Goal: Task Accomplishment & Management: Manage account settings

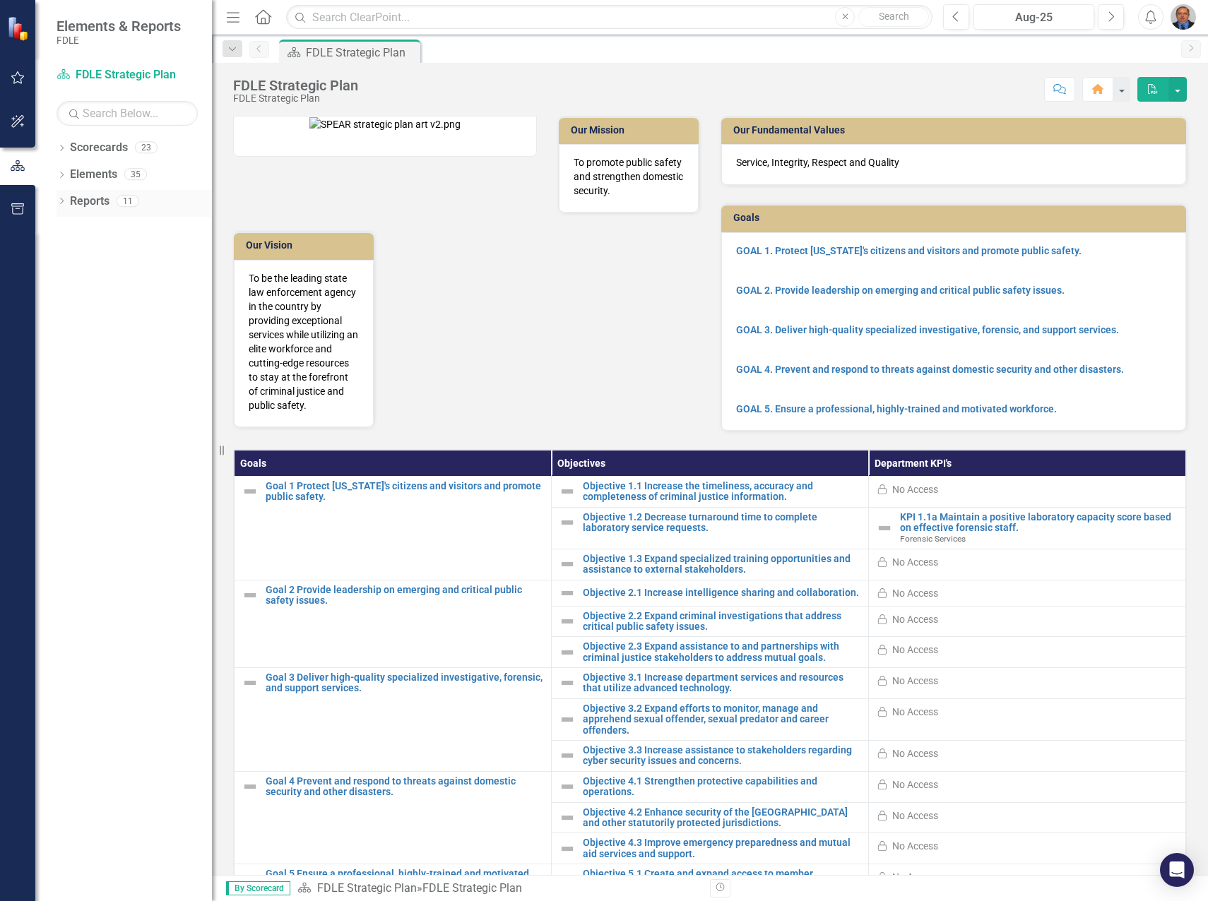
click at [61, 196] on div "Dropdown Reports 11" at bounding box center [133, 203] width 155 height 27
click at [60, 145] on icon "Dropdown" at bounding box center [61, 149] width 10 height 8
click at [66, 227] on icon "Dropdown" at bounding box center [69, 227] width 11 height 8
click at [82, 251] on icon "Dropdown" at bounding box center [83, 254] width 11 height 8
click at [99, 283] on icon "Dropdown" at bounding box center [97, 281] width 11 height 8
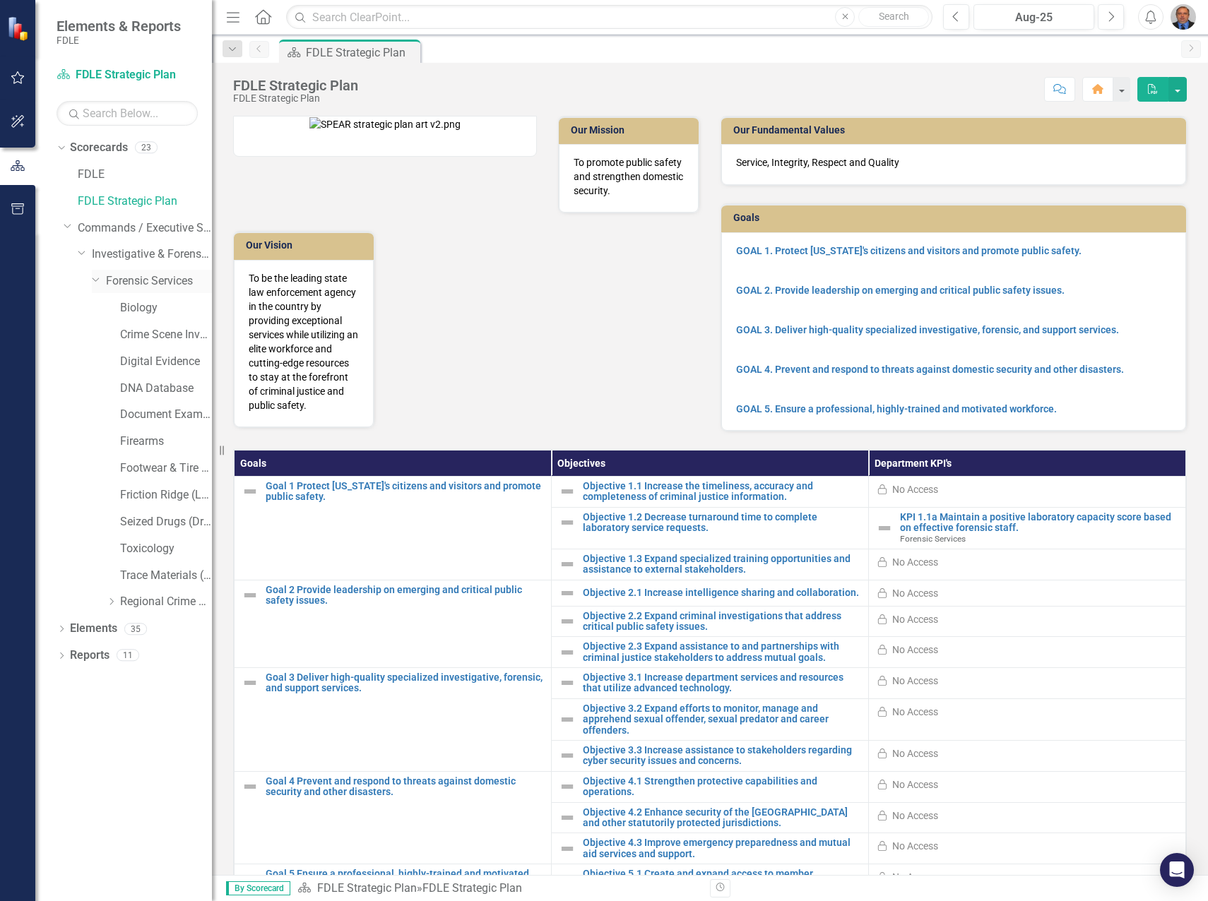
click at [155, 283] on link "Forensic Services" at bounding box center [159, 281] width 106 height 16
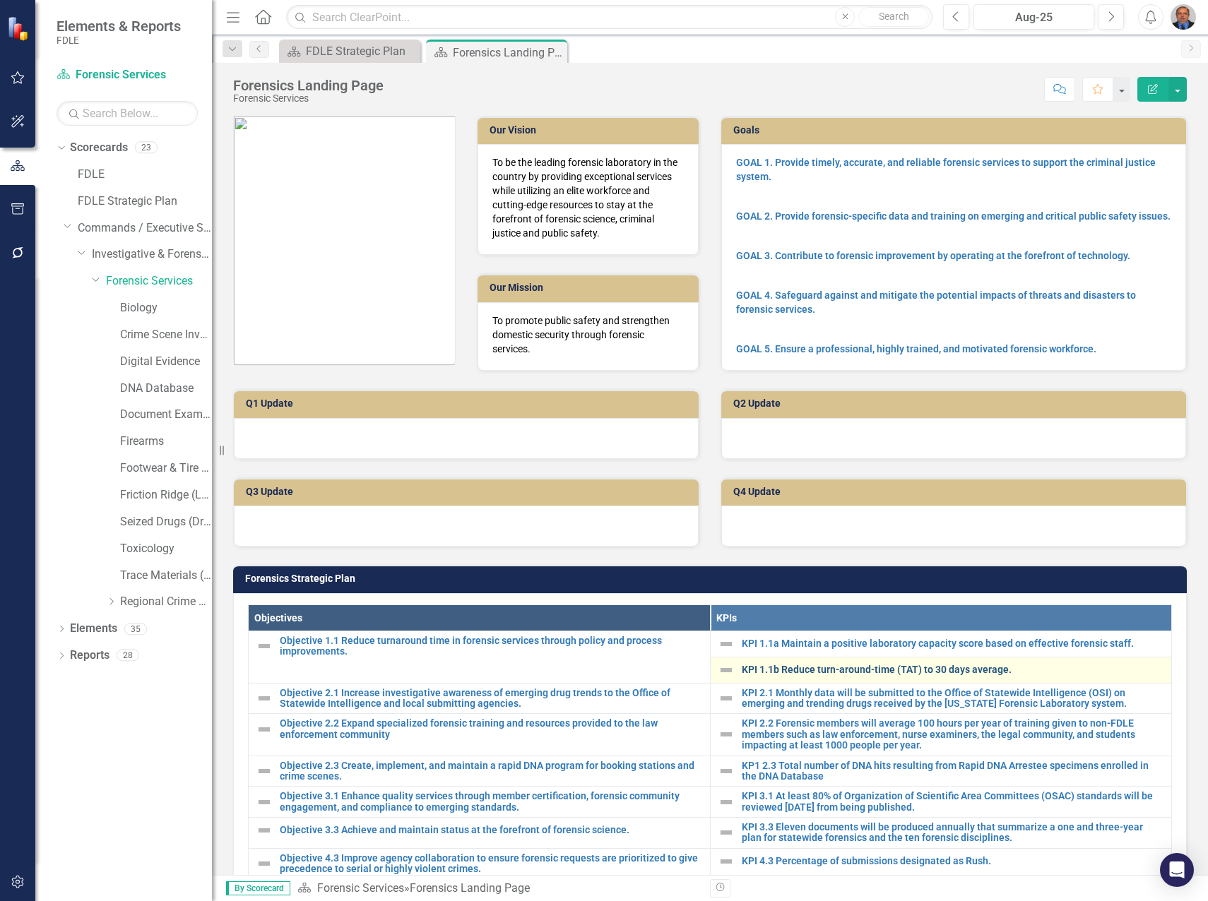
click at [782, 672] on link "KPI 1.1b Reduce turn-around-time (TAT) to 30 days average." at bounding box center [953, 670] width 423 height 11
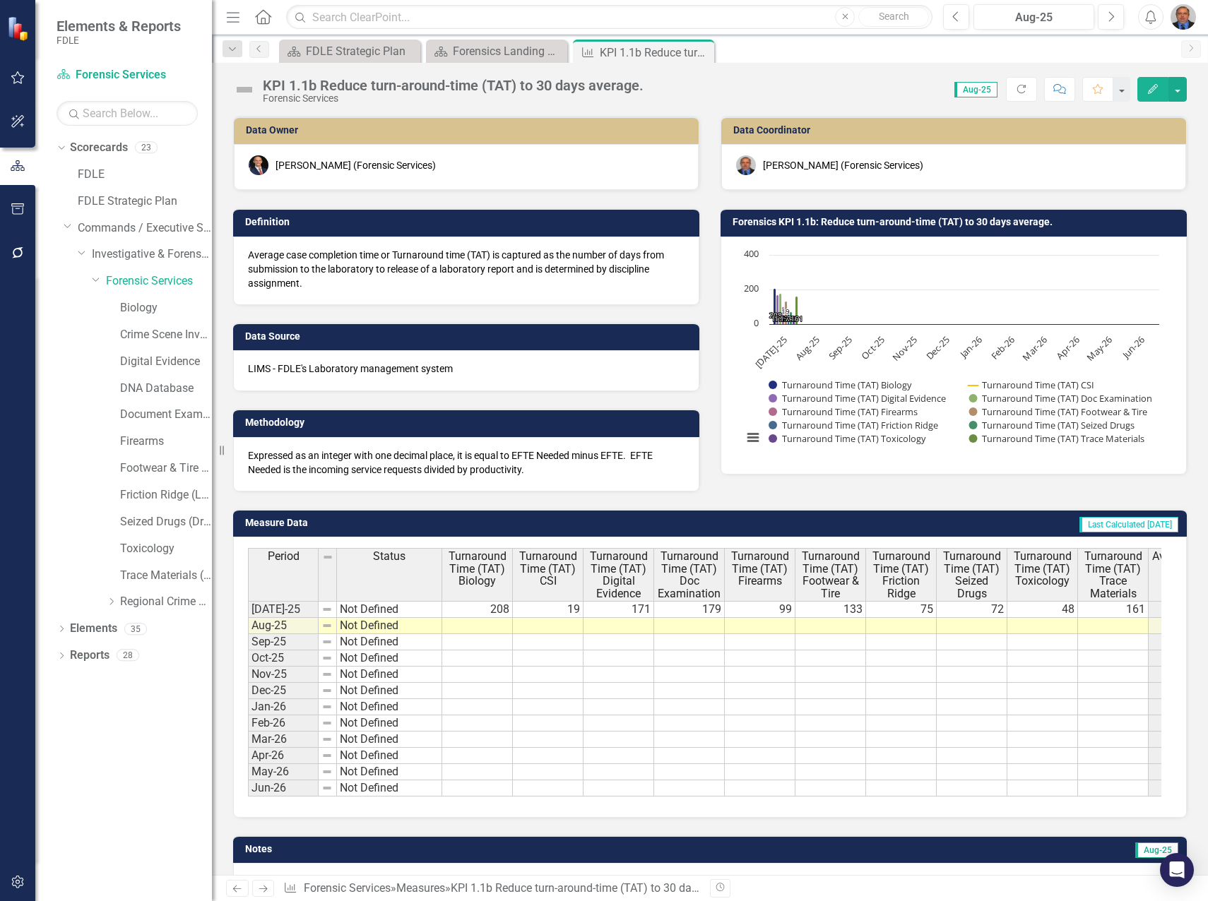
click at [494, 626] on td at bounding box center [477, 626] width 71 height 16
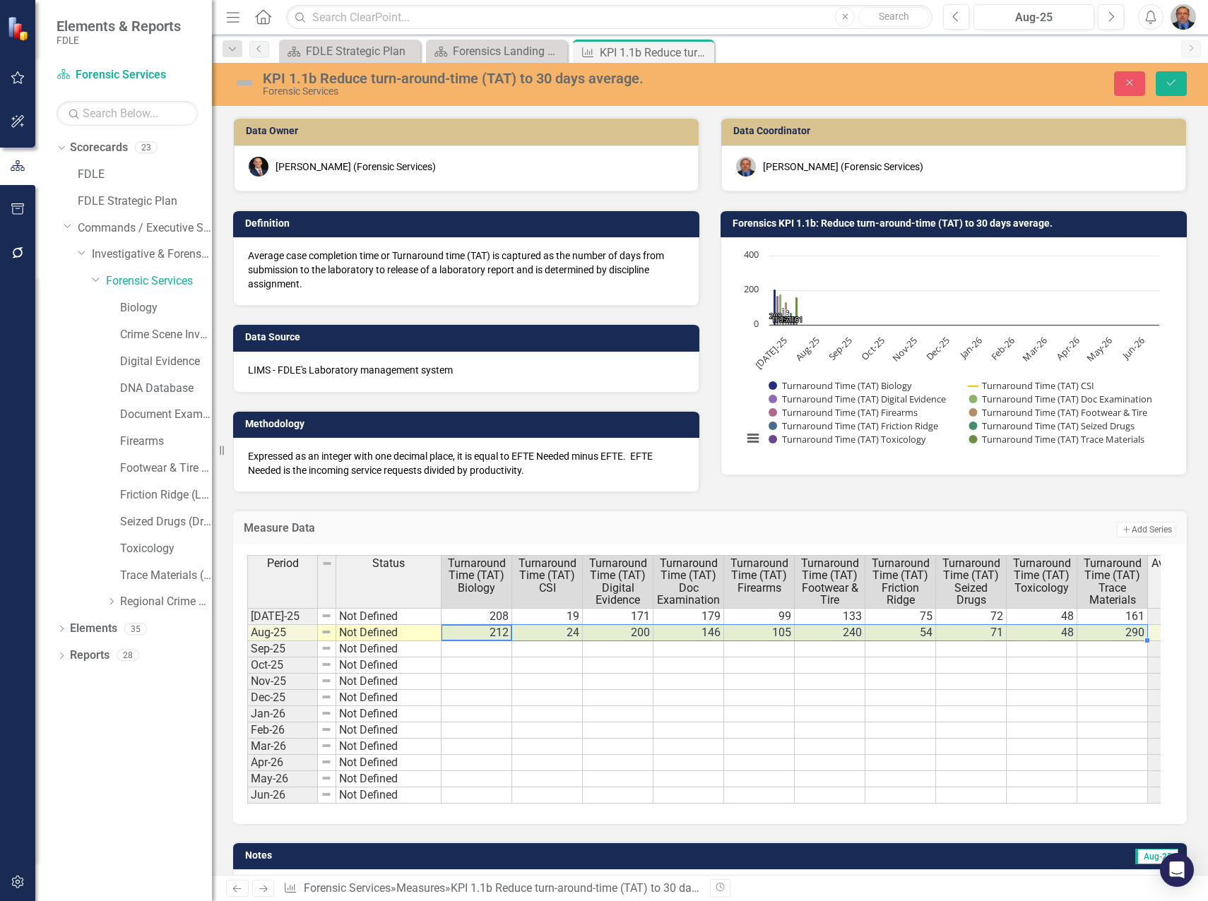
type textarea "212"
click at [1166, 83] on icon "Save" at bounding box center [1171, 83] width 13 height 10
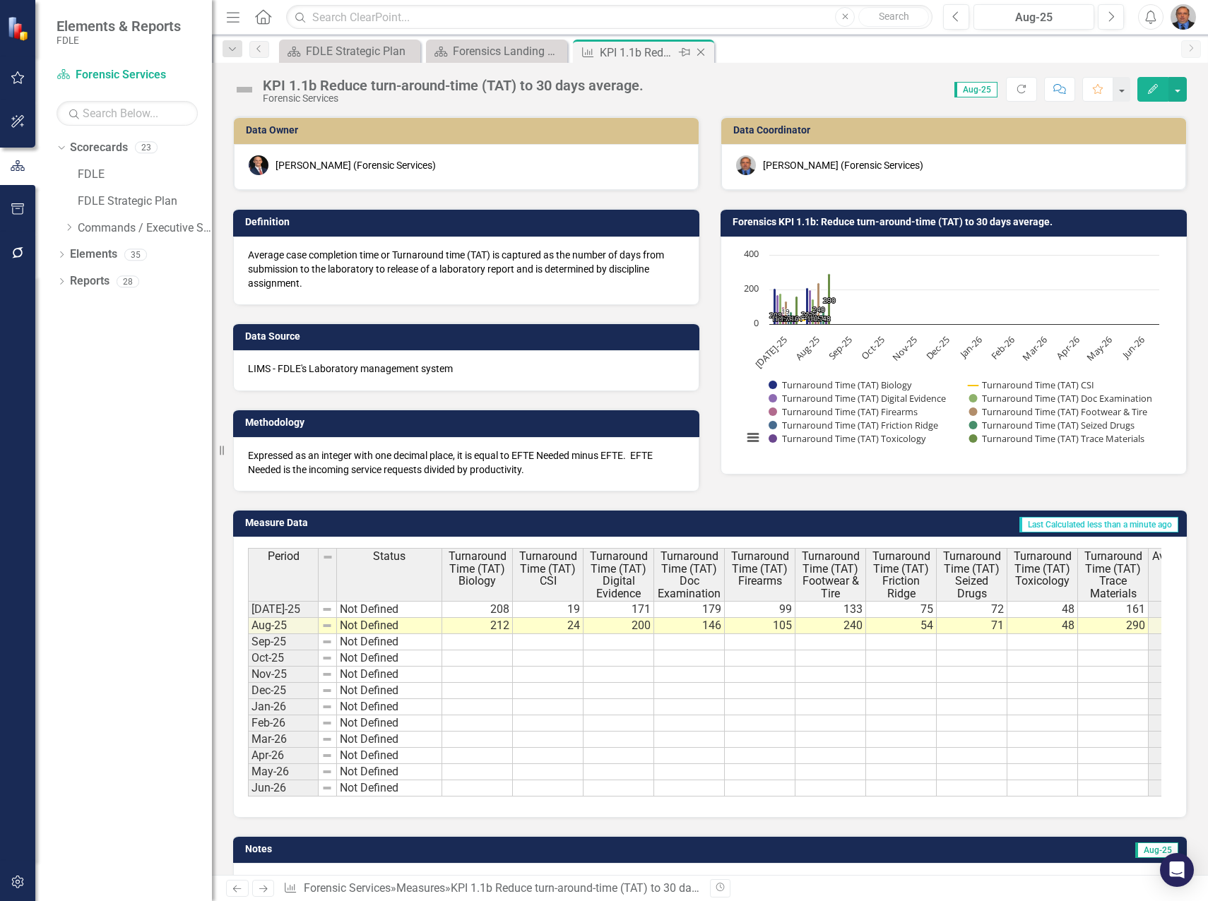
click at [700, 54] on icon "Close" at bounding box center [700, 52] width 14 height 11
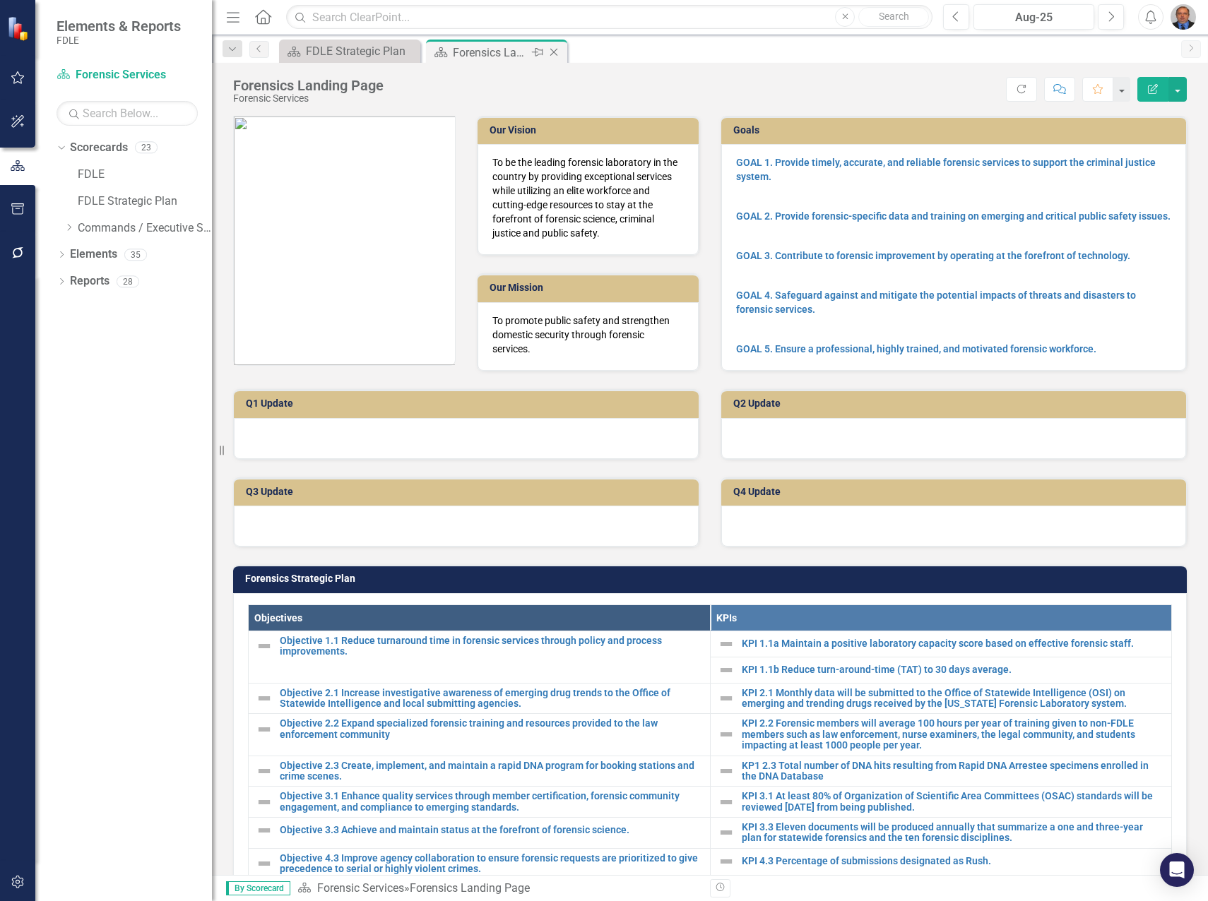
click at [472, 52] on div "Forensics Landing Page" at bounding box center [491, 53] width 76 height 18
